Goal: Navigation & Orientation: Find specific page/section

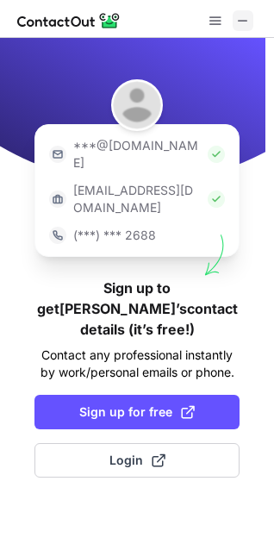
click at [240, 19] on span at bounding box center [243, 21] width 14 height 14
